Goal: Navigation & Orientation: Find specific page/section

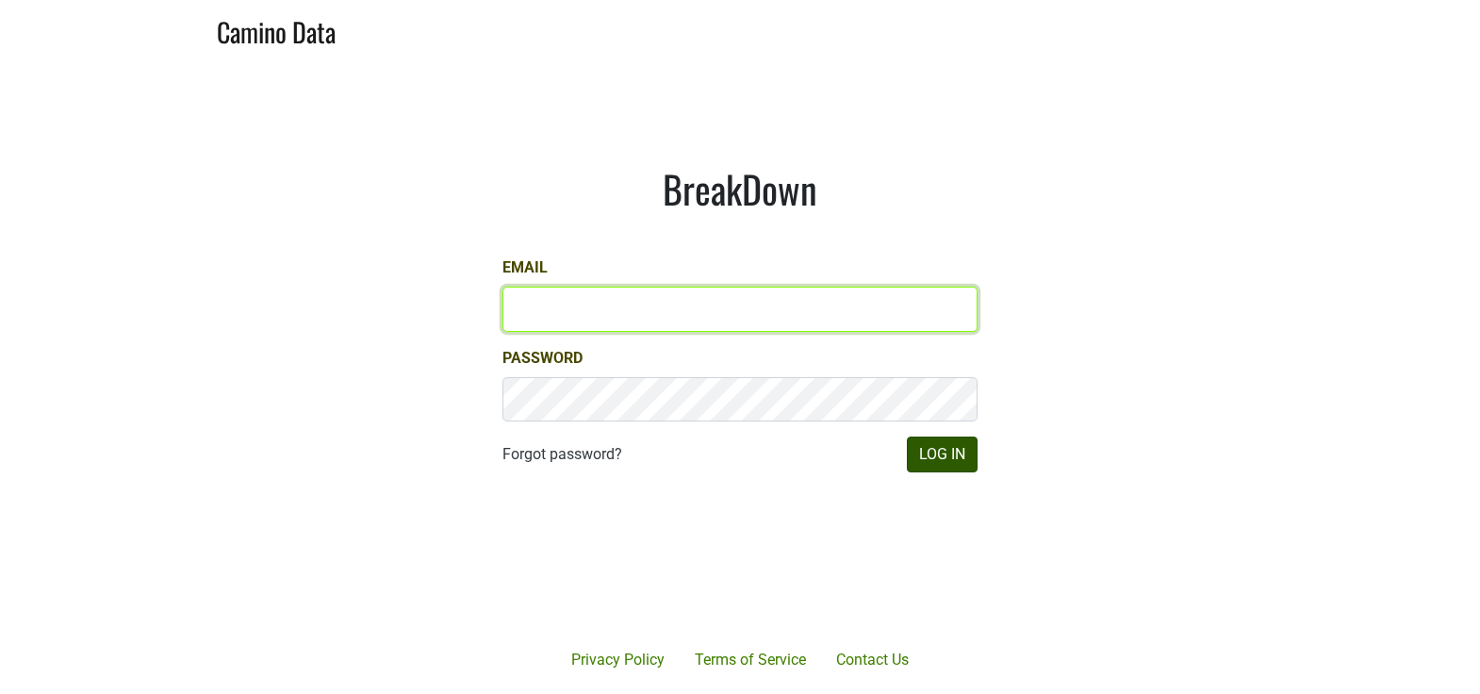
type input "matt@dumol.com"
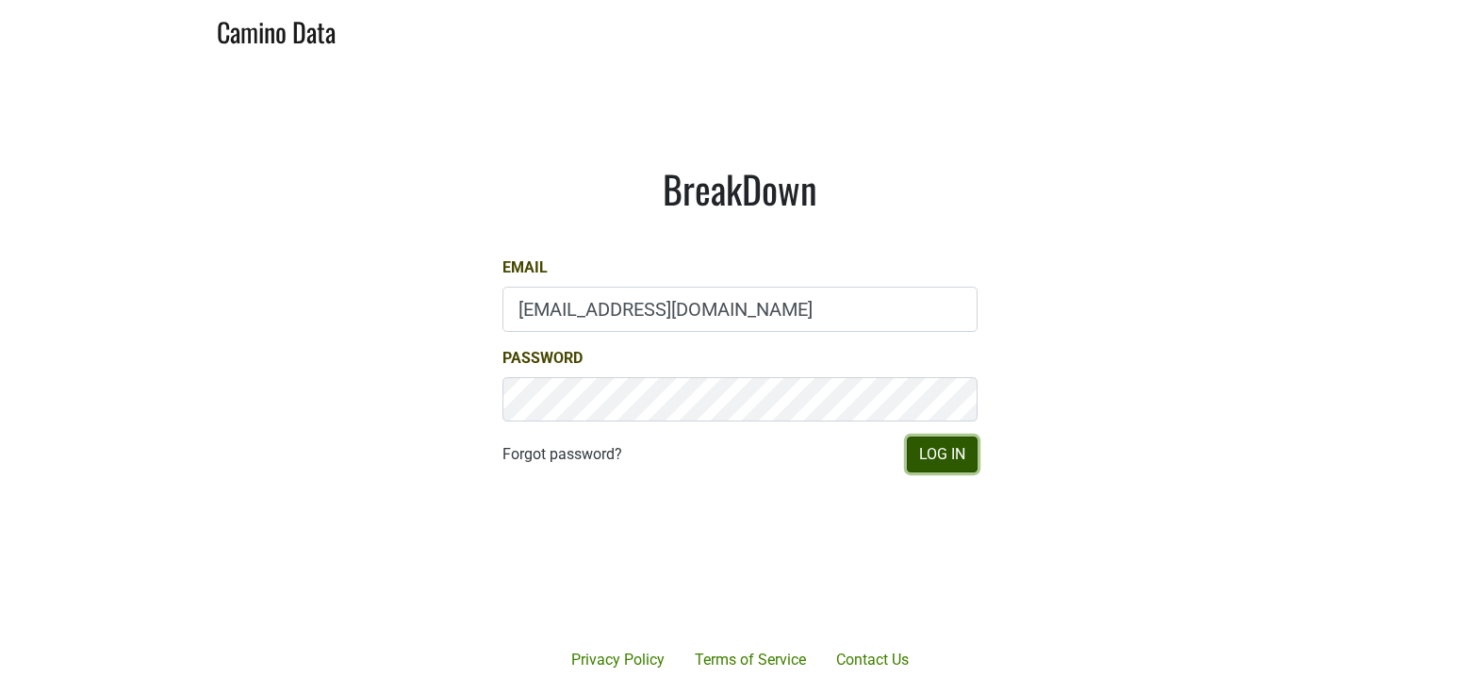
click at [946, 456] on button "Log In" at bounding box center [942, 455] width 71 height 36
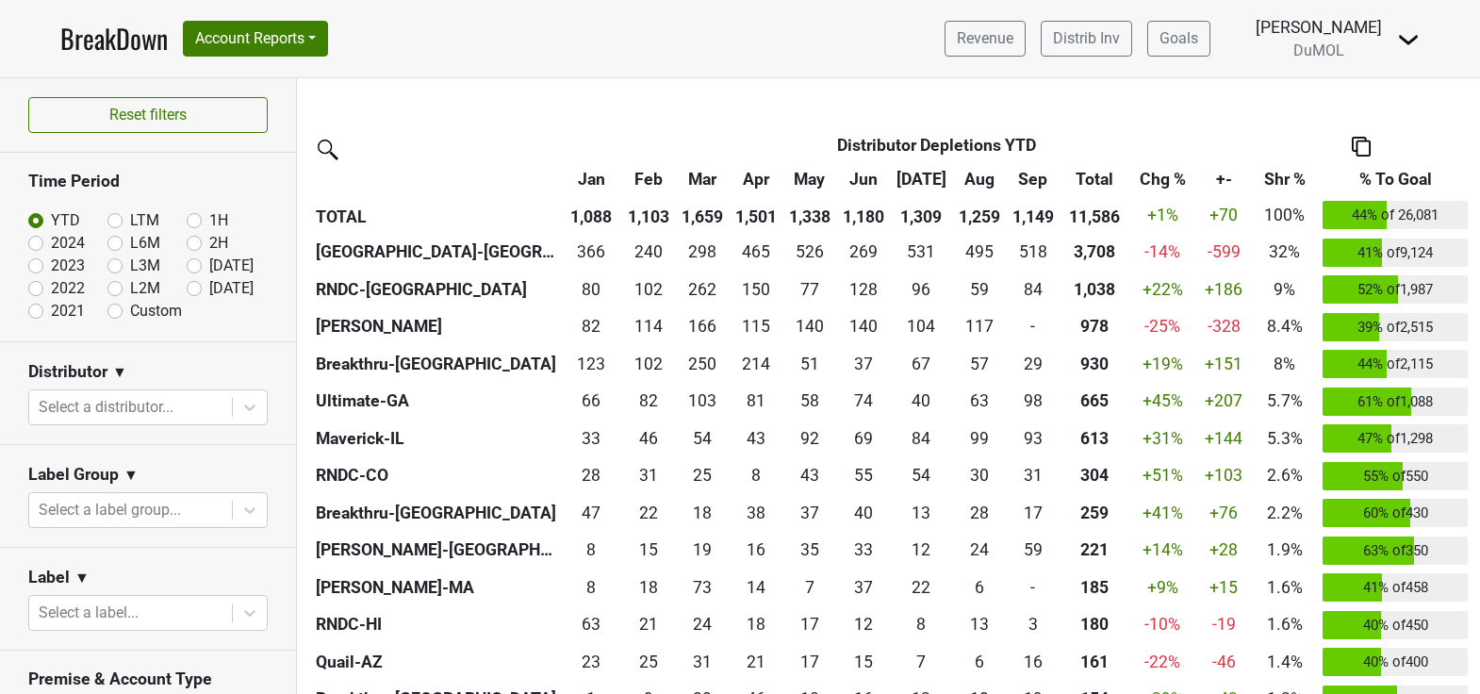
scroll to position [519, 0]
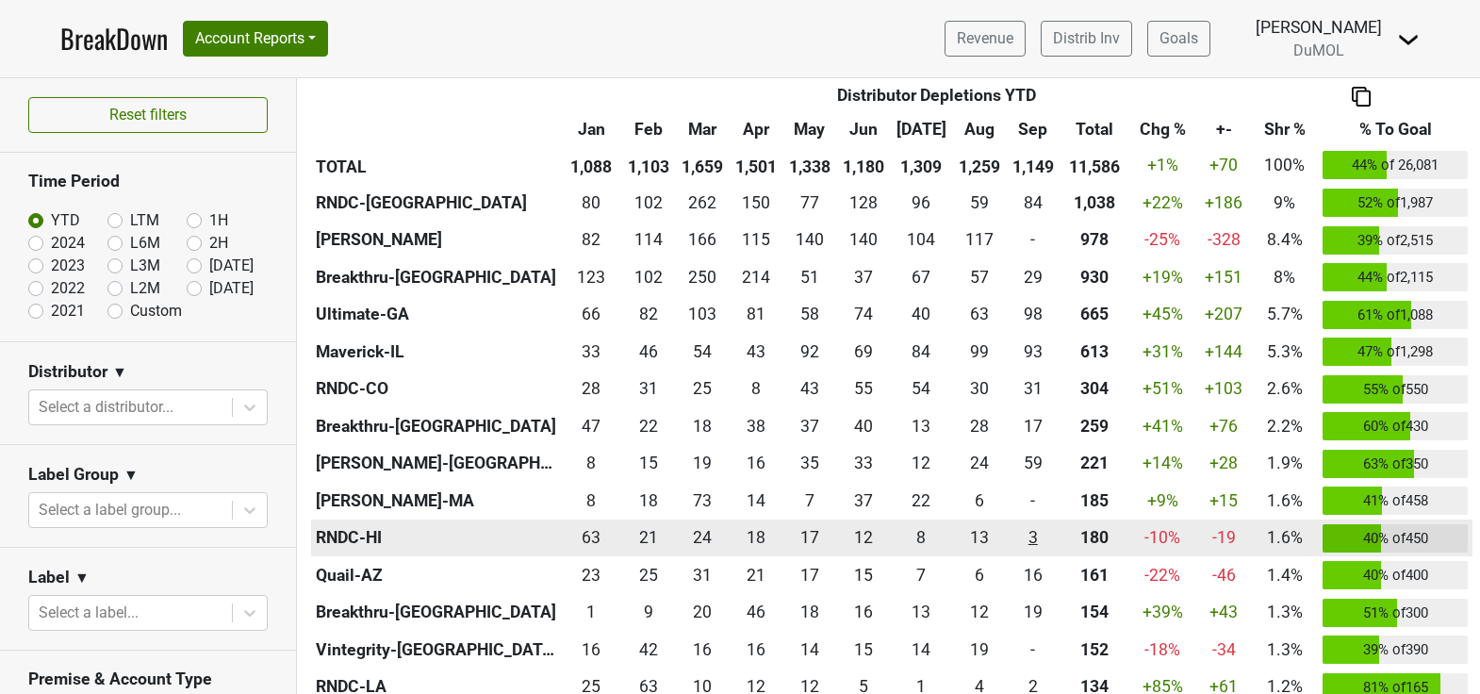
click at [1031, 537] on div "3.333 3" at bounding box center [1033, 537] width 44 height 25
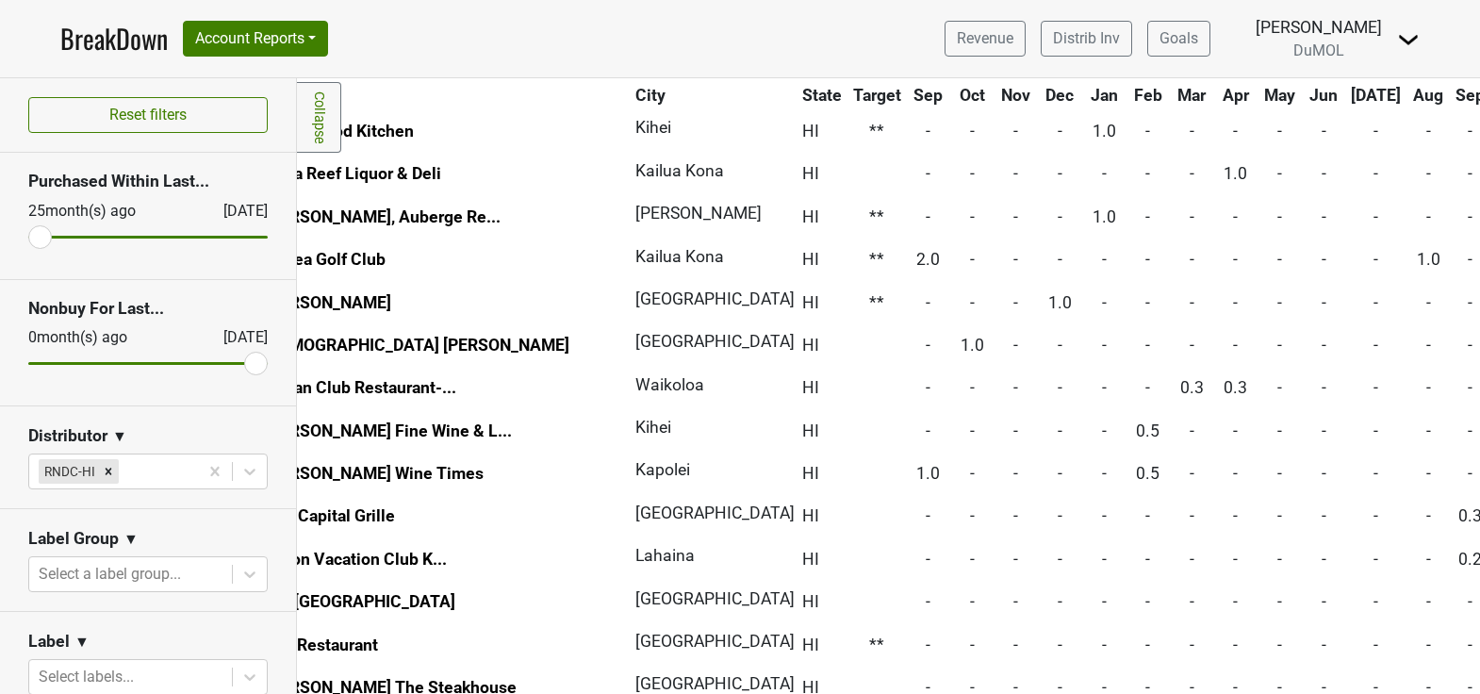
scroll to position [2454, 0]
